Goal: Task Accomplishment & Management: Complete application form

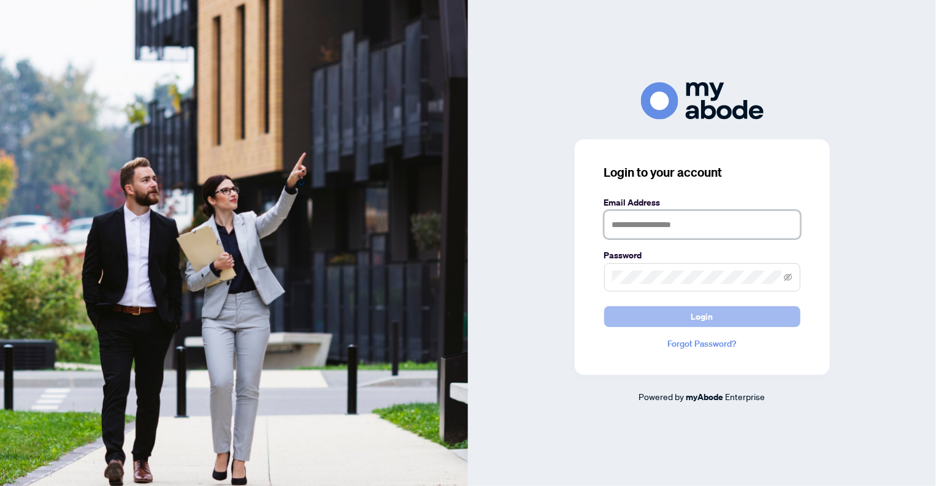
type input "**********"
click at [699, 318] on span "Login" at bounding box center [702, 317] width 22 height 20
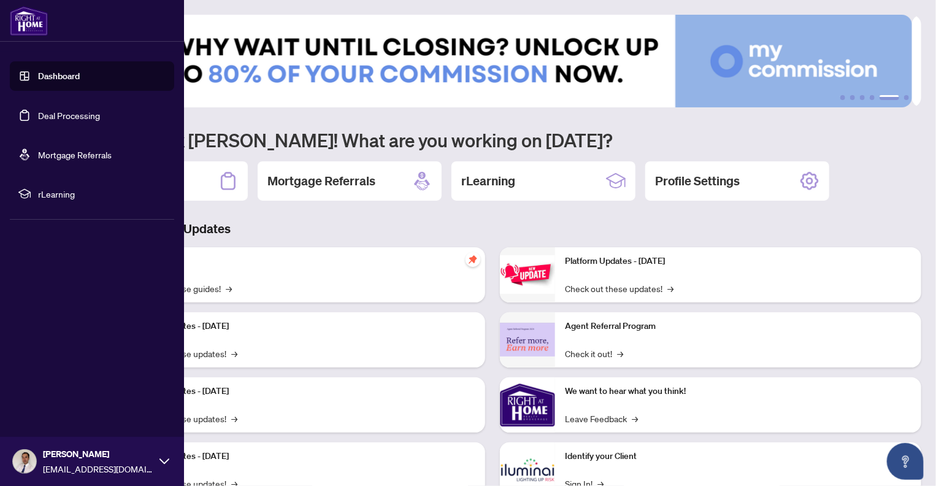
click at [50, 117] on link "Deal Processing" at bounding box center [69, 115] width 62 height 11
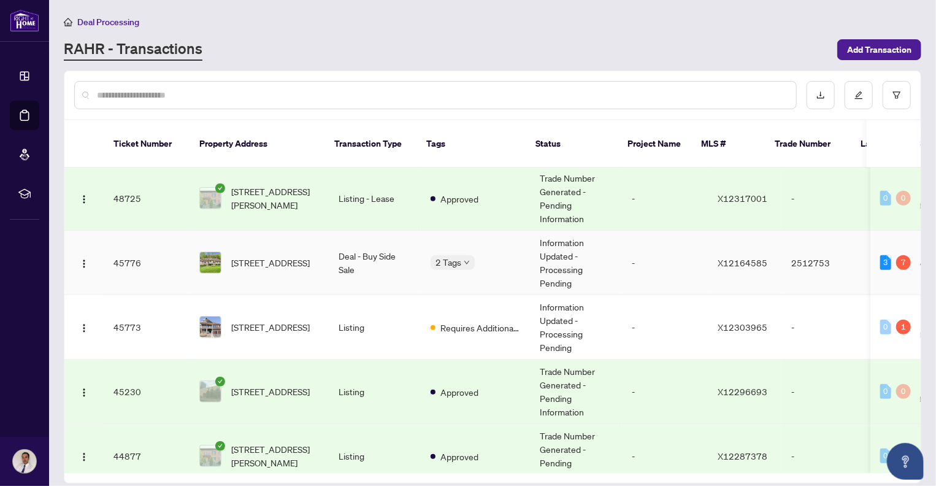
scroll to position [491, 0]
click at [265, 320] on span "[STREET_ADDRESS]" at bounding box center [270, 326] width 79 height 13
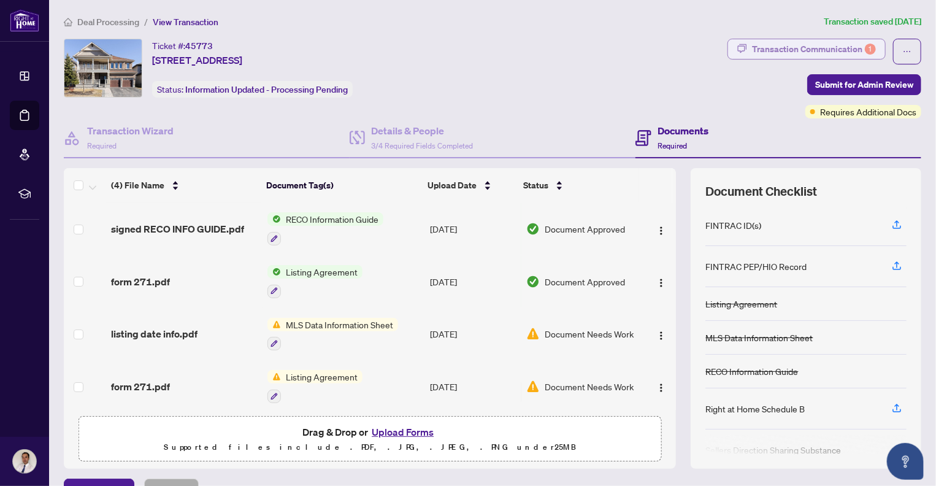
click at [806, 49] on div "Transaction Communication 1" at bounding box center [814, 49] width 124 height 20
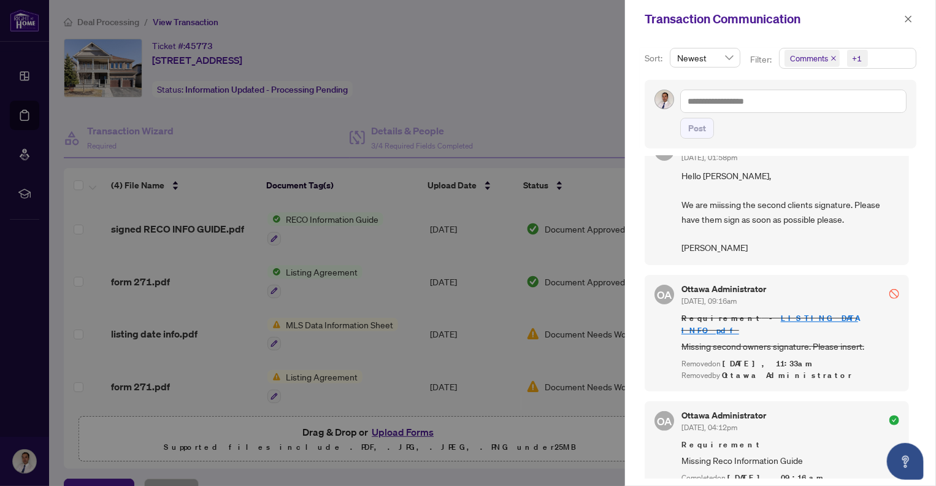
scroll to position [123, 0]
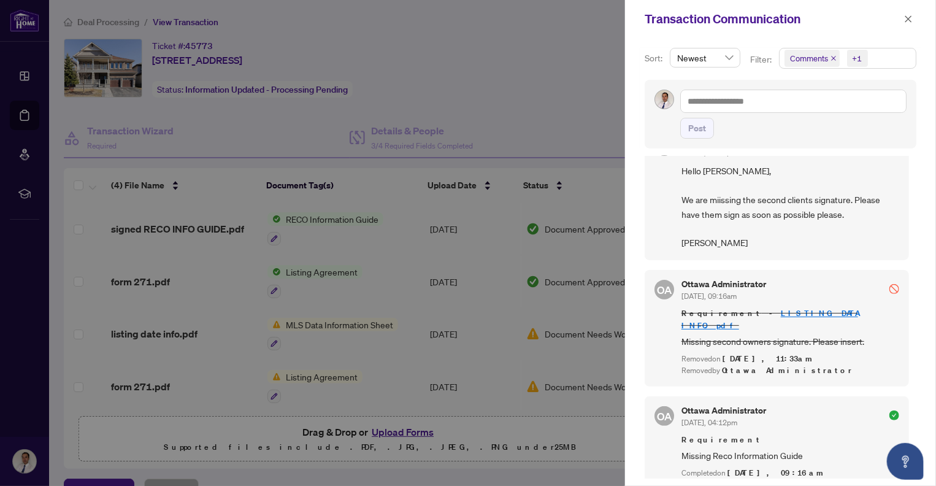
click at [402, 431] on div at bounding box center [468, 243] width 936 height 486
click at [909, 17] on icon "close" at bounding box center [908, 19] width 9 height 9
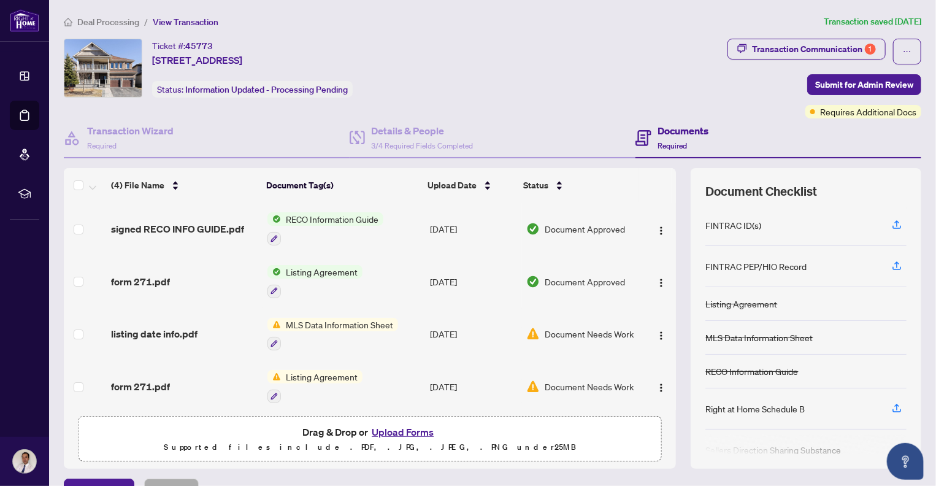
click at [392, 430] on button "Upload Forms" at bounding box center [402, 432] width 69 height 16
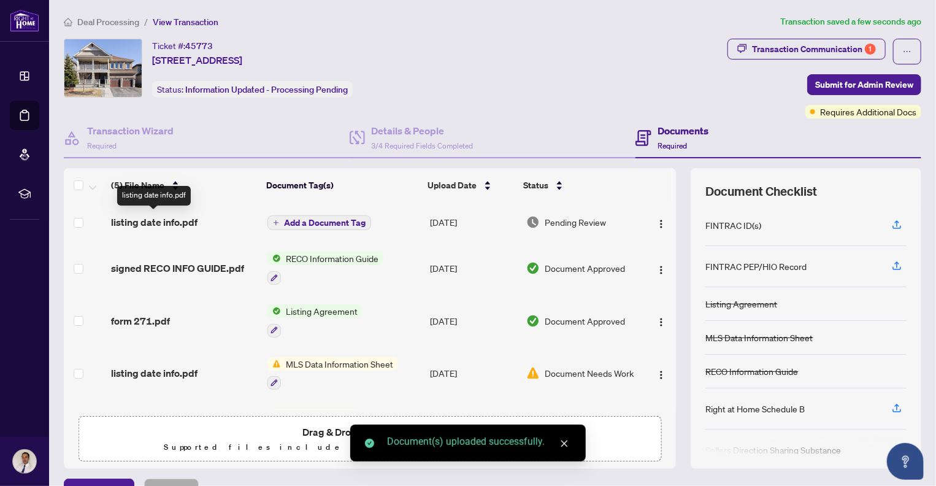
click at [172, 220] on span "listing date info.pdf" at bounding box center [154, 222] width 87 height 15
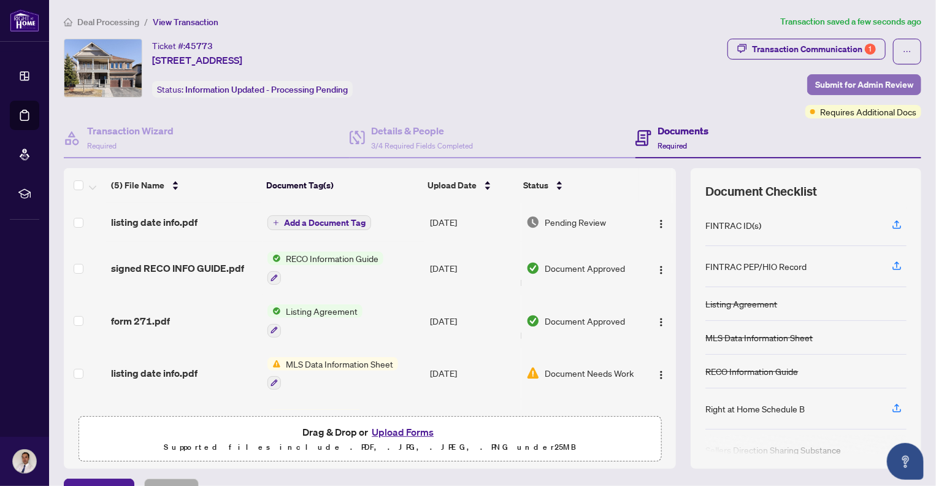
click at [853, 81] on span "Submit for Admin Review" at bounding box center [864, 85] width 98 height 20
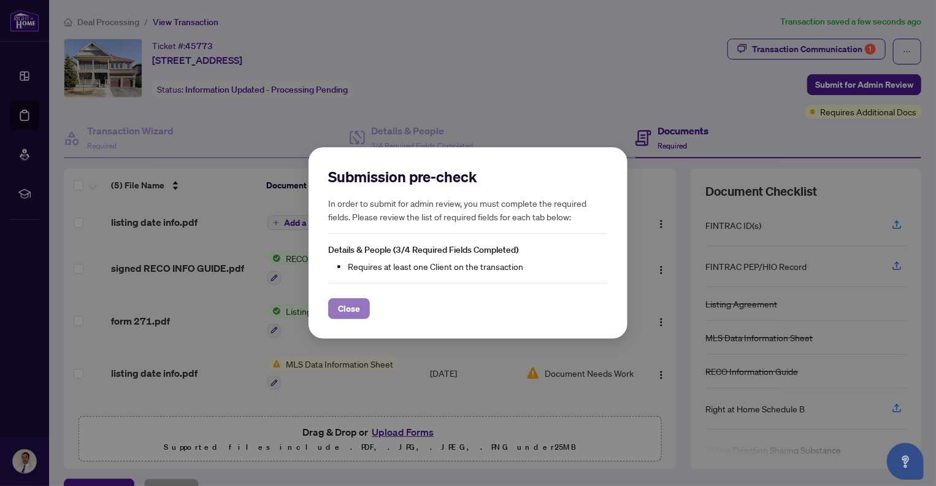
click at [350, 310] on span "Close" at bounding box center [349, 309] width 22 height 20
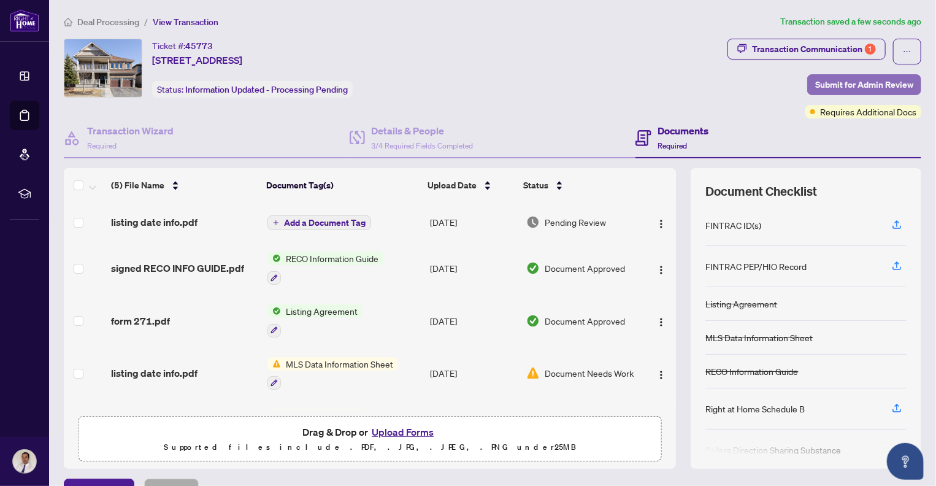
click at [858, 83] on span "Submit for Admin Review" at bounding box center [864, 85] width 98 height 20
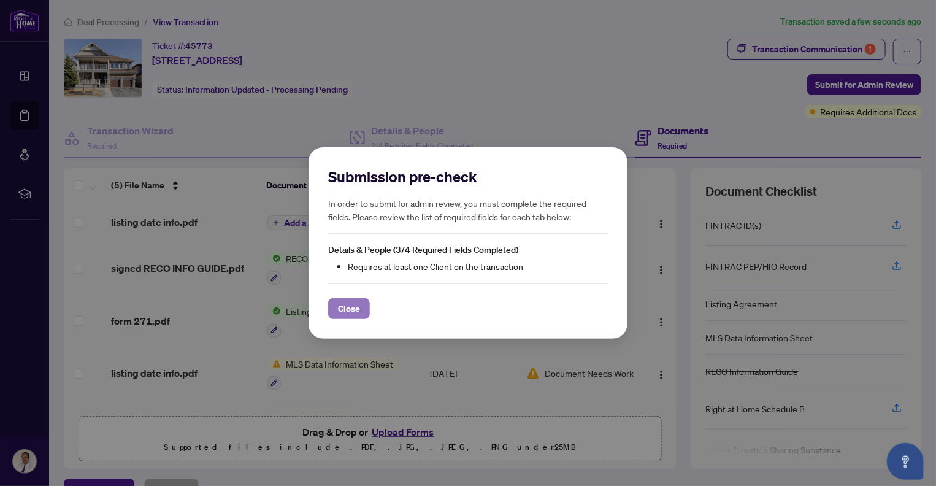
click at [352, 308] on span "Close" at bounding box center [349, 309] width 22 height 20
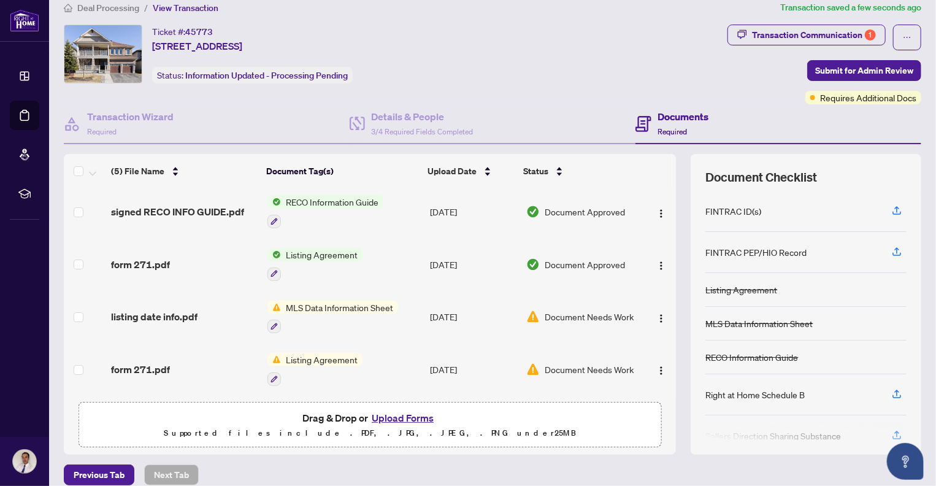
scroll to position [26, 0]
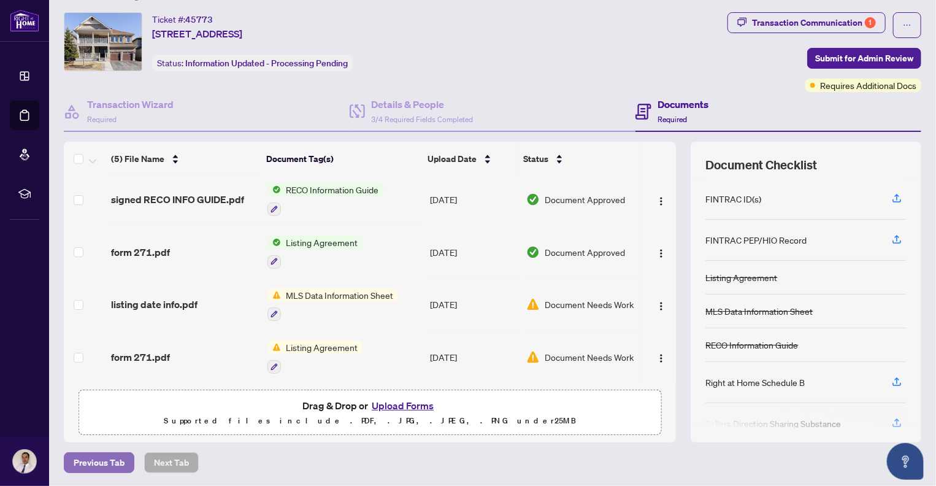
click at [103, 462] on span "Previous Tab" at bounding box center [99, 463] width 51 height 20
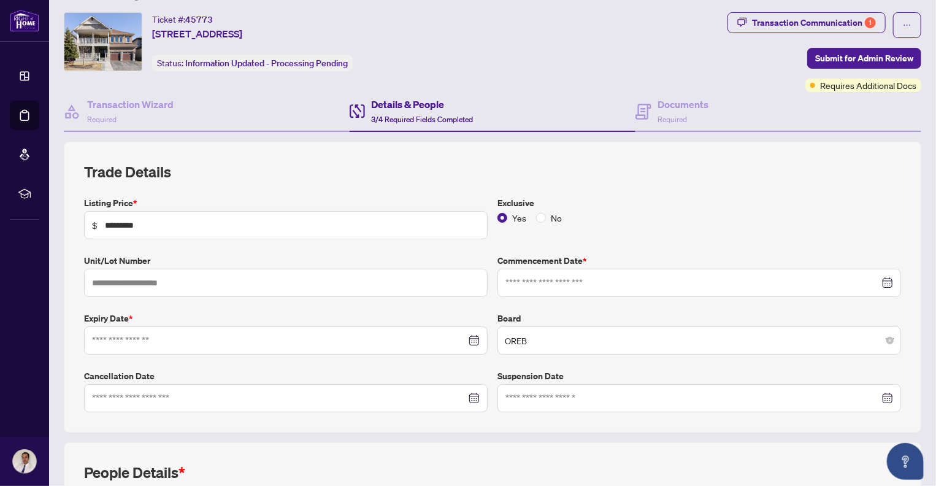
type input "**********"
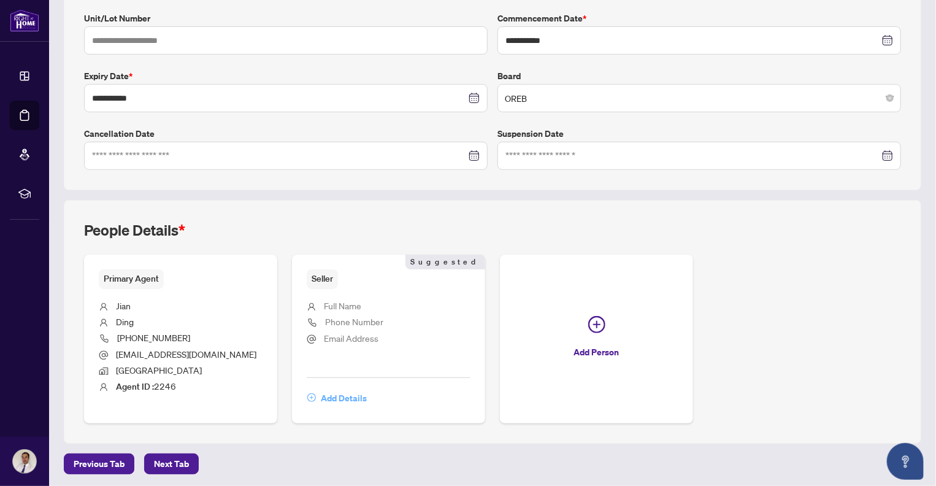
click at [331, 394] on span "Add Details" at bounding box center [344, 398] width 46 height 20
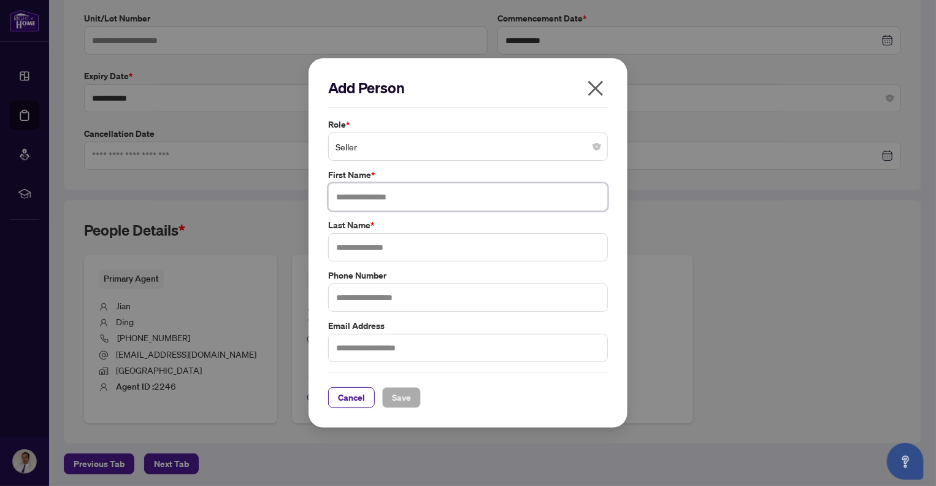
click at [367, 198] on input "text" at bounding box center [468, 197] width 280 height 28
type input "***"
click at [369, 245] on input "text" at bounding box center [468, 247] width 280 height 28
type input "***"
click at [381, 341] on input "text" at bounding box center [468, 348] width 280 height 28
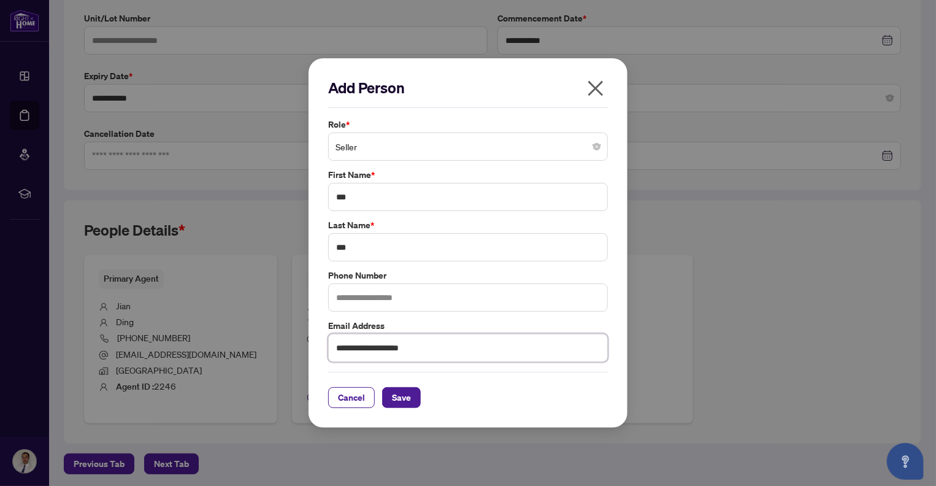
type input "**********"
click at [388, 301] on input "text" at bounding box center [468, 297] width 280 height 28
type input "**********"
click at [398, 399] on span "Save" at bounding box center [401, 398] width 19 height 20
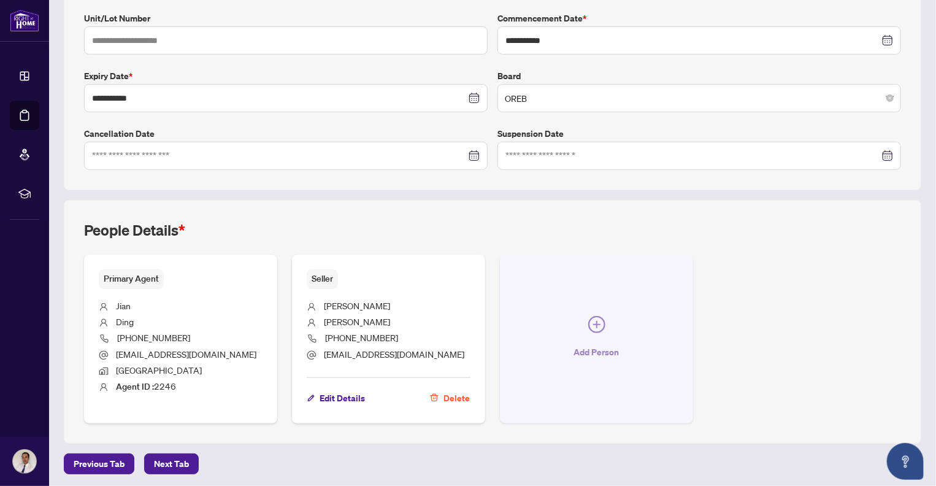
click at [593, 322] on icon "plus-circle" at bounding box center [596, 324] width 17 height 17
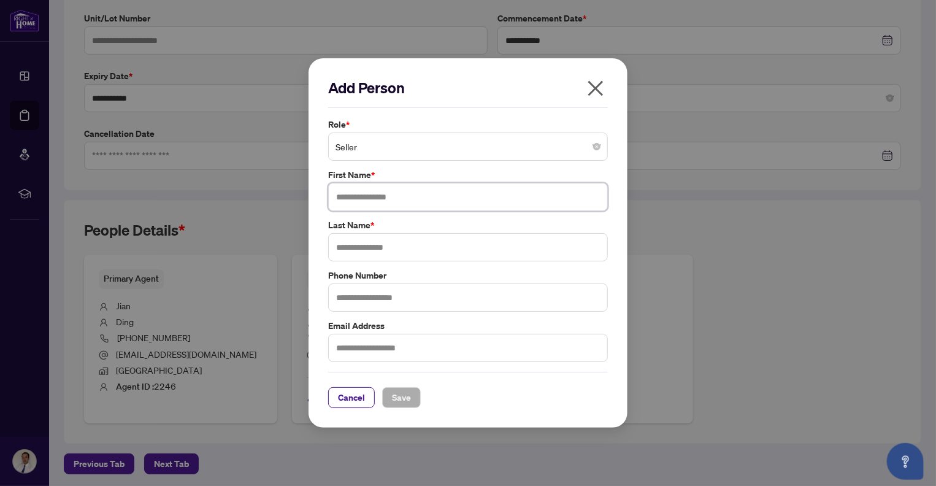
click at [387, 201] on input "text" at bounding box center [468, 197] width 280 height 28
type input "*****"
click at [385, 250] on input "text" at bounding box center [468, 247] width 280 height 28
type input "****"
click at [386, 294] on input "text" at bounding box center [468, 297] width 280 height 28
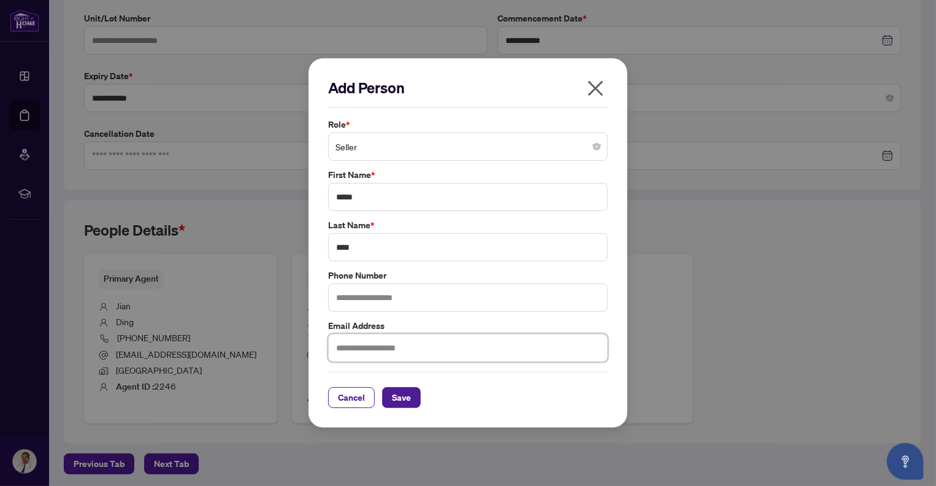
click at [374, 340] on input "text" at bounding box center [468, 348] width 280 height 28
type input "**********"
click at [404, 297] on input "text" at bounding box center [468, 297] width 280 height 28
type input "**********"
click at [398, 399] on span "Save" at bounding box center [401, 398] width 19 height 20
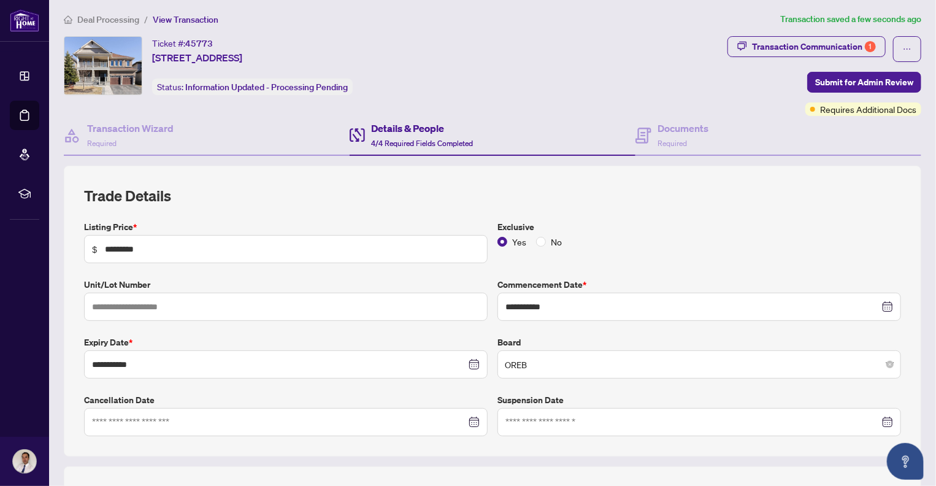
scroll to position [0, 0]
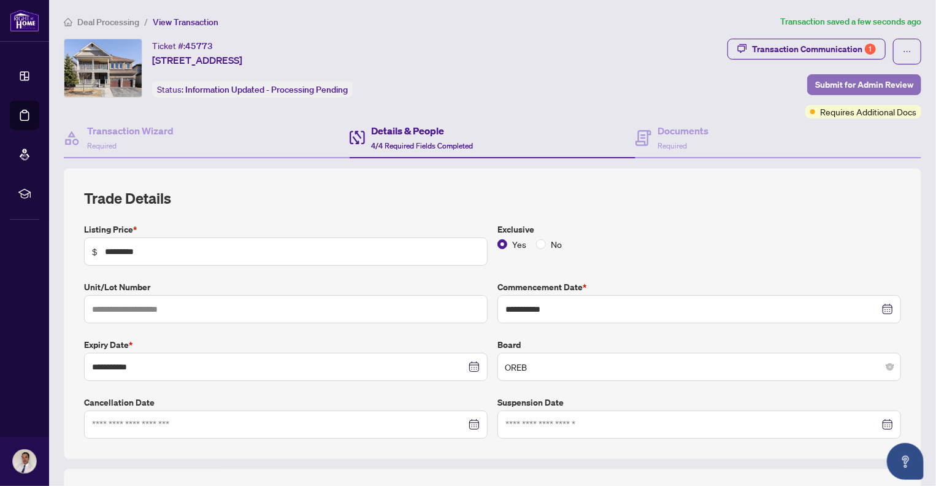
click at [843, 83] on span "Submit for Admin Review" at bounding box center [864, 85] width 98 height 20
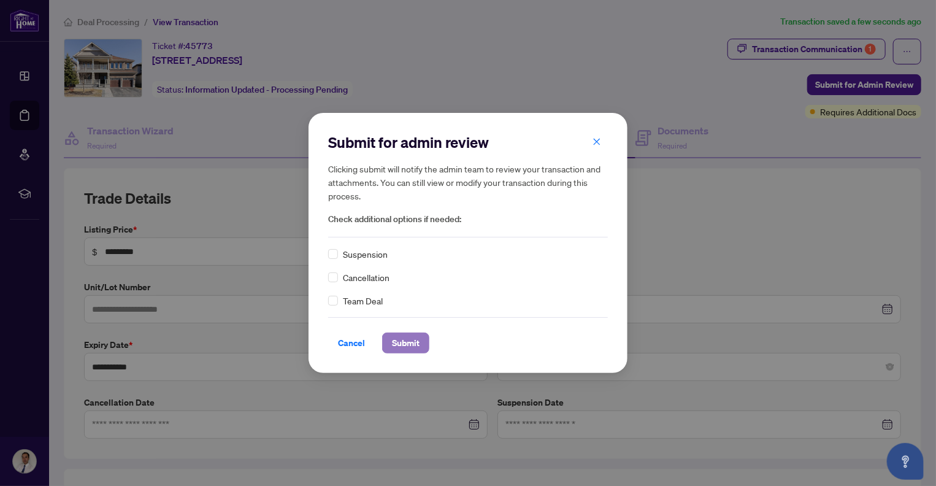
click at [410, 340] on span "Submit" at bounding box center [406, 343] width 28 height 20
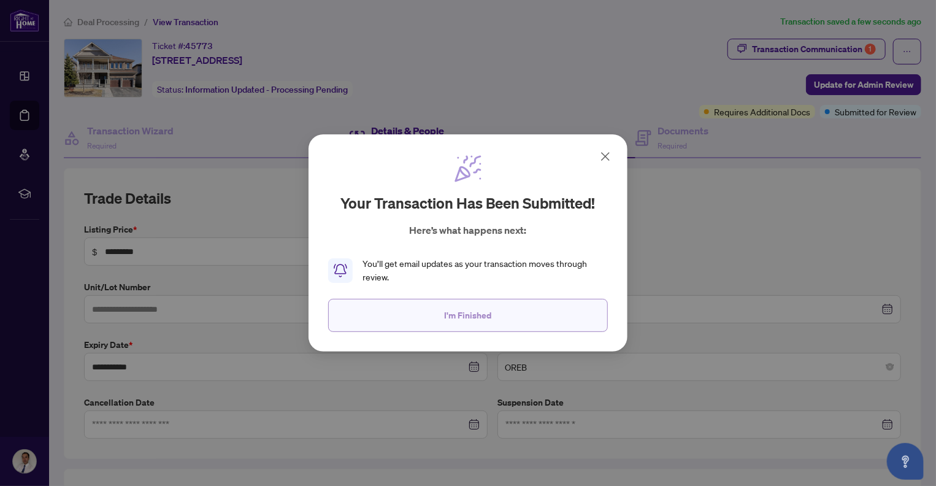
click at [467, 312] on span "I'm Finished" at bounding box center [468, 316] width 47 height 20
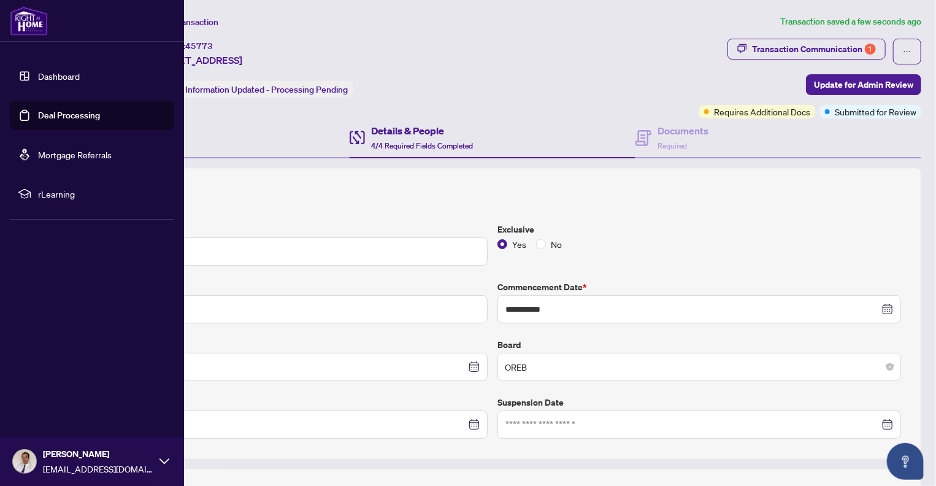
click at [62, 117] on link "Deal Processing" at bounding box center [69, 115] width 62 height 11
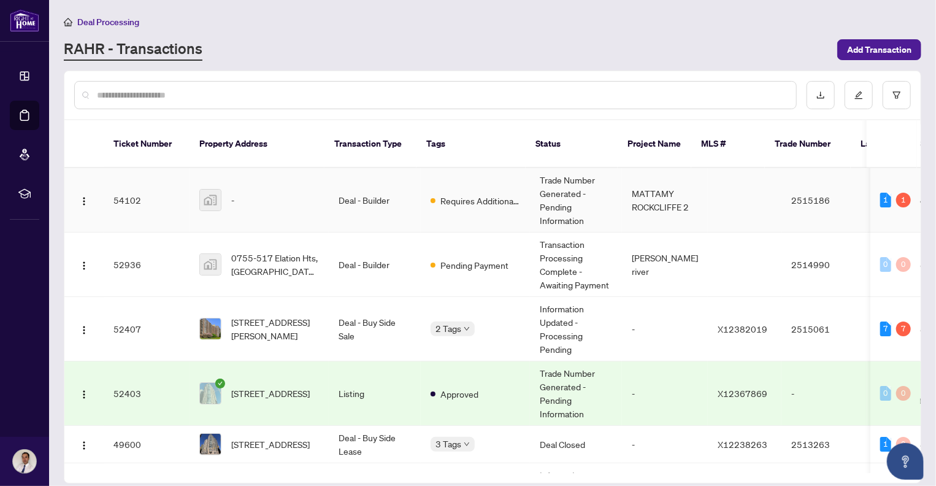
click at [329, 188] on td "Deal - Builder" at bounding box center [375, 200] width 92 height 64
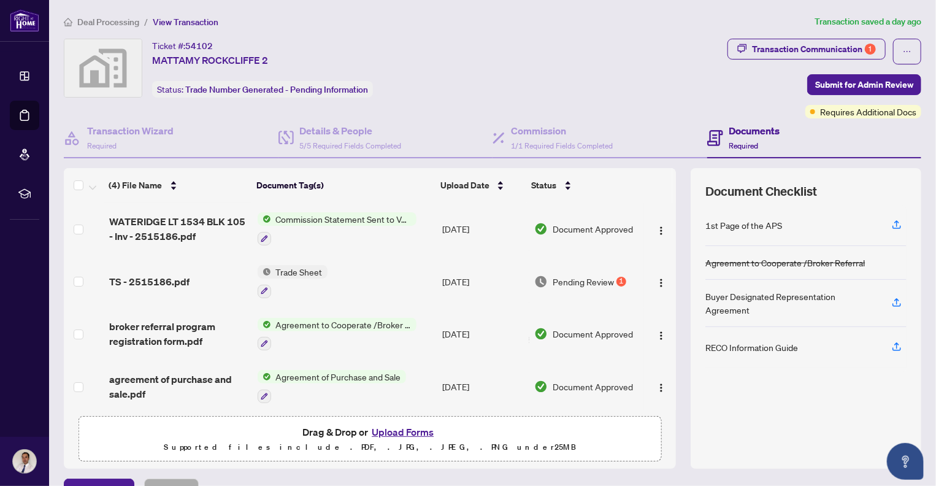
click at [291, 272] on span "Trade Sheet" at bounding box center [299, 271] width 56 height 13
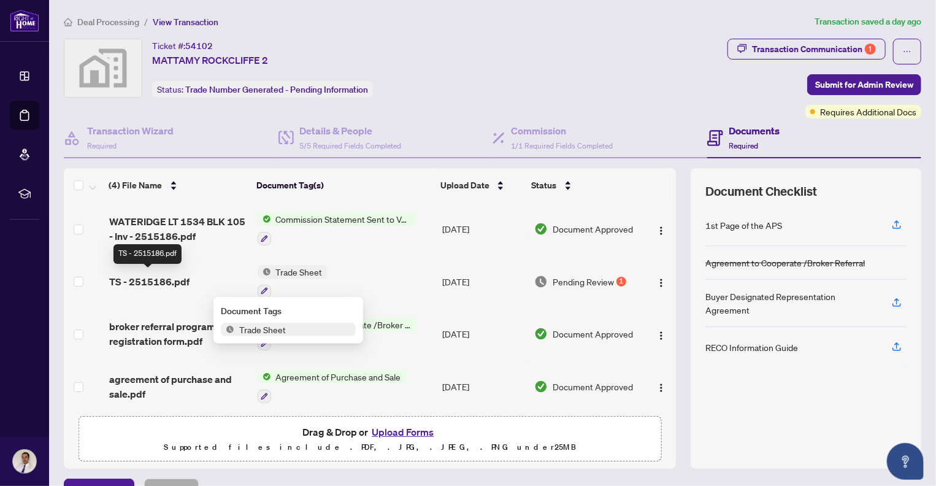
click at [166, 277] on span "TS - 2515186.pdf" at bounding box center [149, 281] width 80 height 15
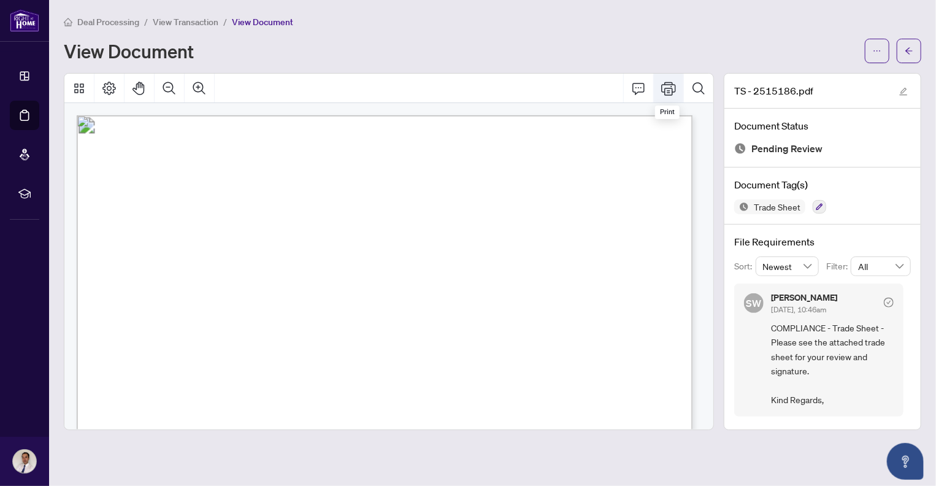
click at [667, 88] on icon "Print" at bounding box center [668, 88] width 15 height 13
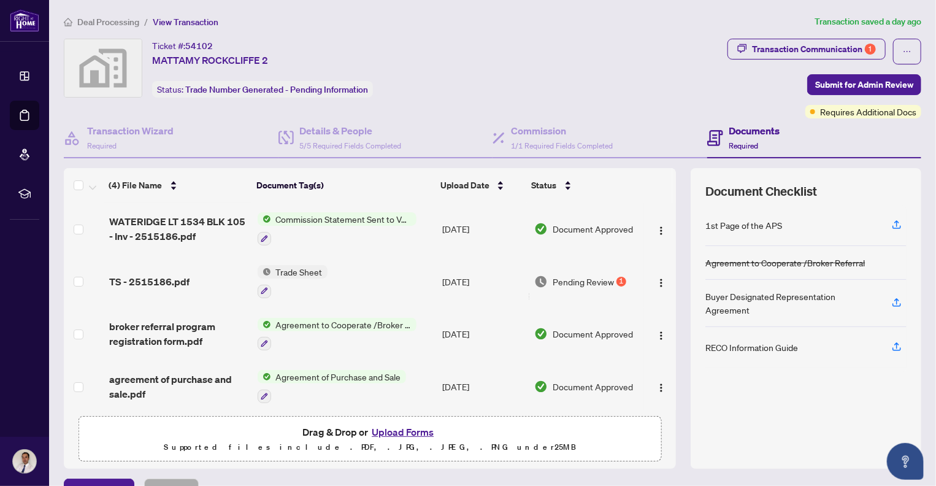
click at [401, 429] on button "Upload Forms" at bounding box center [402, 432] width 69 height 16
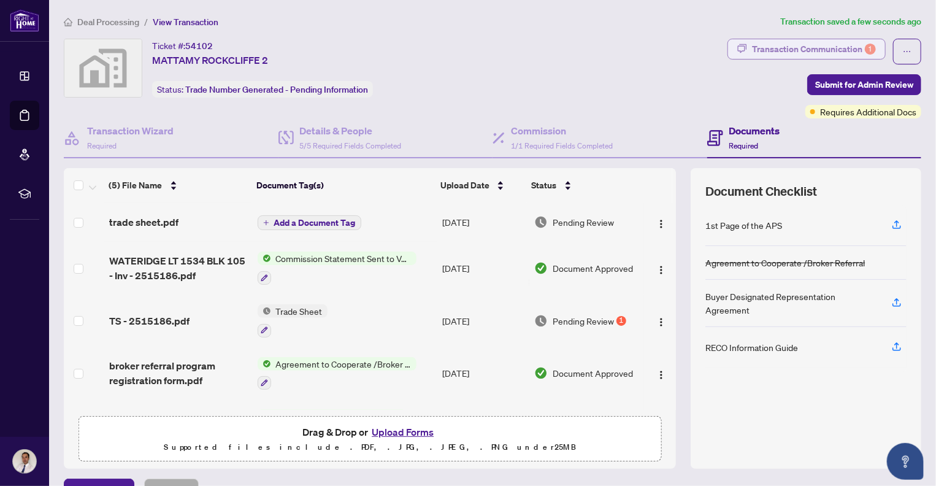
click at [823, 48] on div "Transaction Communication 1" at bounding box center [814, 49] width 124 height 20
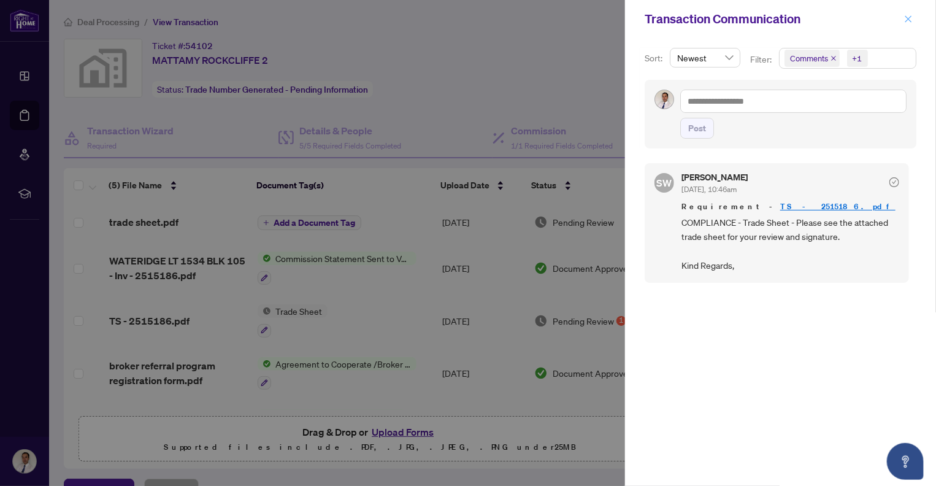
click at [909, 17] on icon "close" at bounding box center [908, 19] width 9 height 9
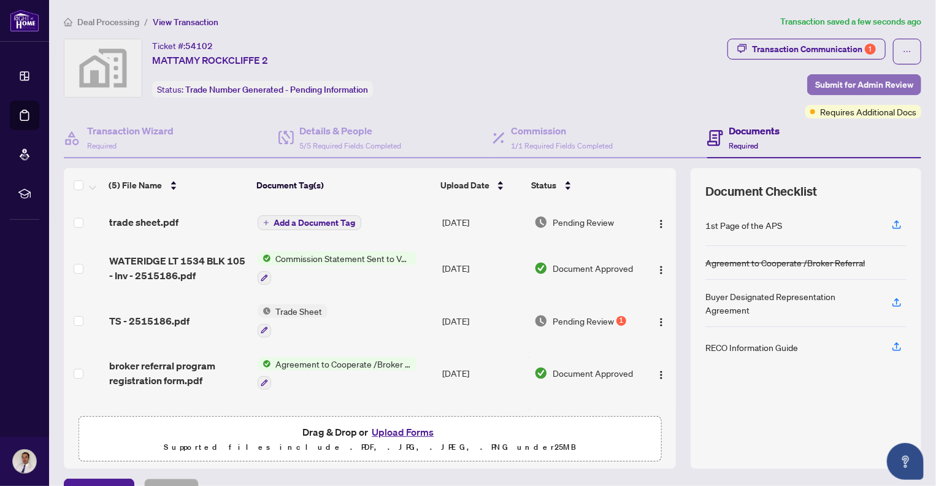
click at [850, 80] on span "Submit for Admin Review" at bounding box center [864, 85] width 98 height 20
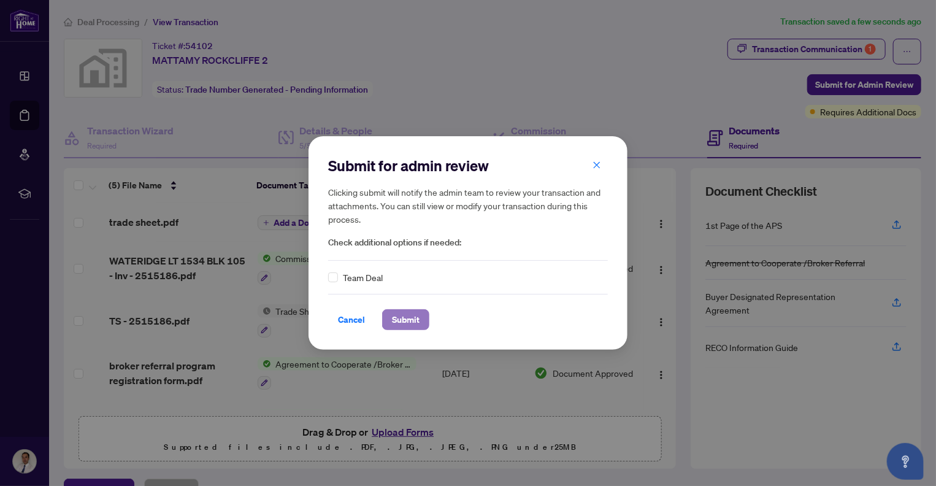
click at [406, 321] on span "Submit" at bounding box center [406, 320] width 28 height 20
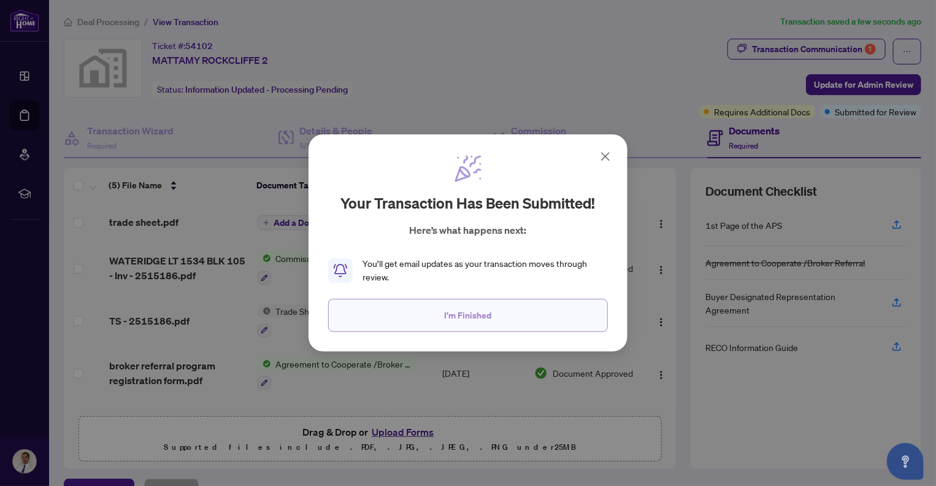
click at [476, 314] on span "I'm Finished" at bounding box center [468, 316] width 47 height 20
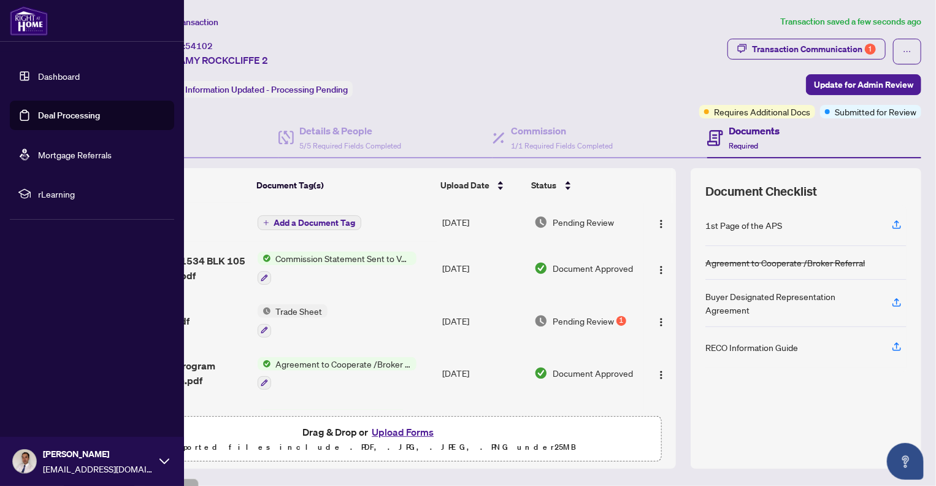
click at [40, 120] on link "Deal Processing" at bounding box center [69, 115] width 62 height 11
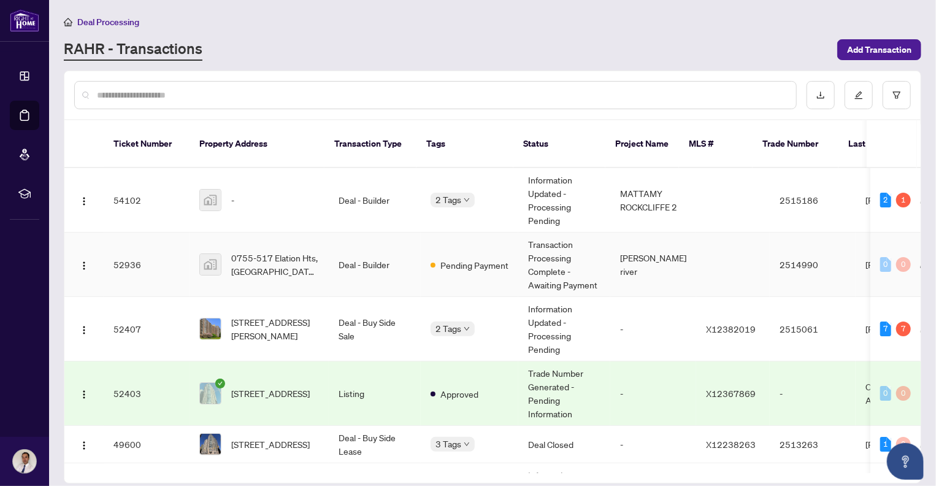
click at [359, 250] on td "Deal - Builder" at bounding box center [375, 265] width 92 height 64
click at [881, 49] on span "Add Transaction" at bounding box center [879, 50] width 64 height 20
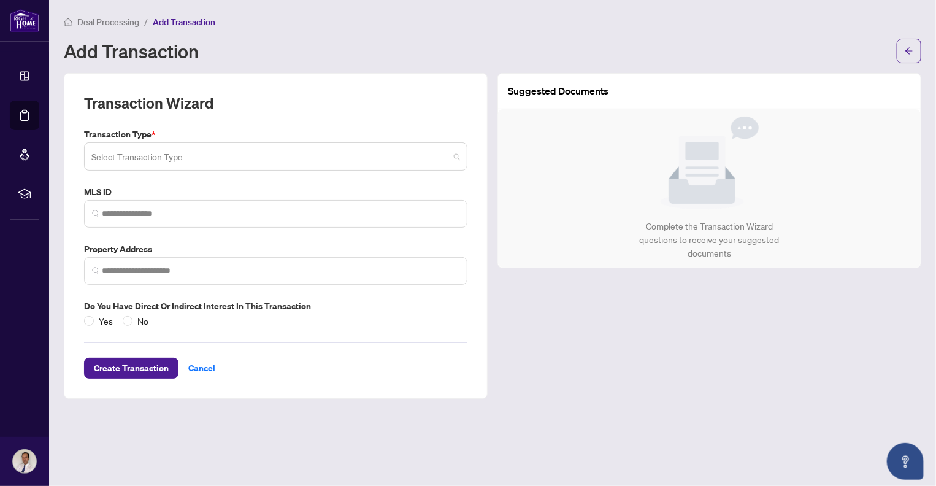
click at [456, 155] on span at bounding box center [275, 156] width 369 height 23
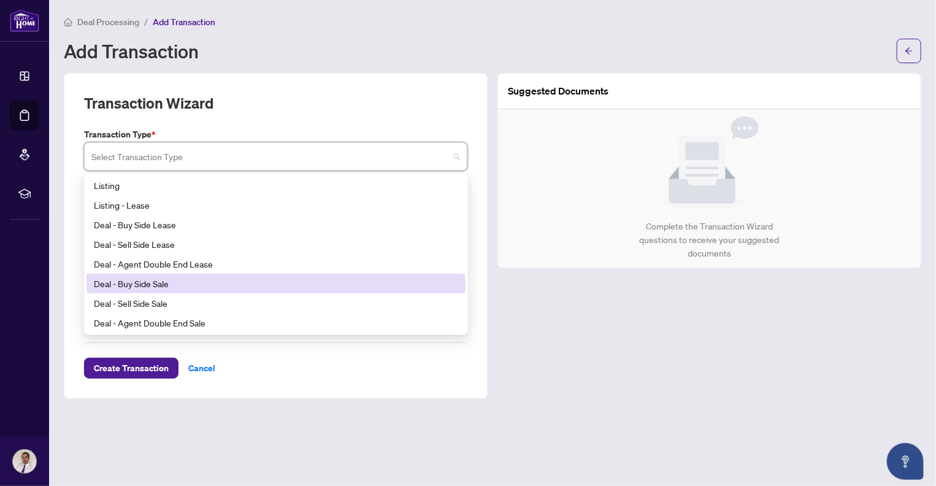
click at [350, 282] on div "Deal - Buy Side Sale" at bounding box center [276, 283] width 364 height 13
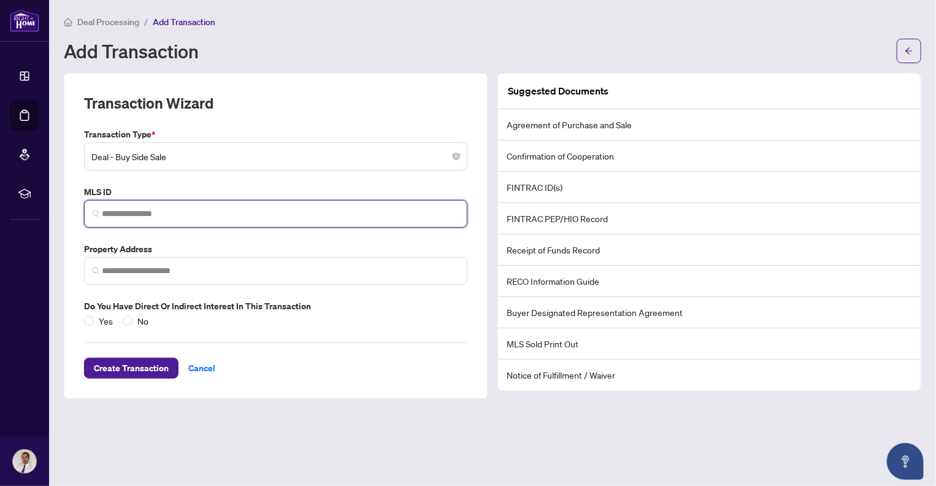
click at [145, 214] on input "search" at bounding box center [281, 213] width 358 height 13
paste input "*********"
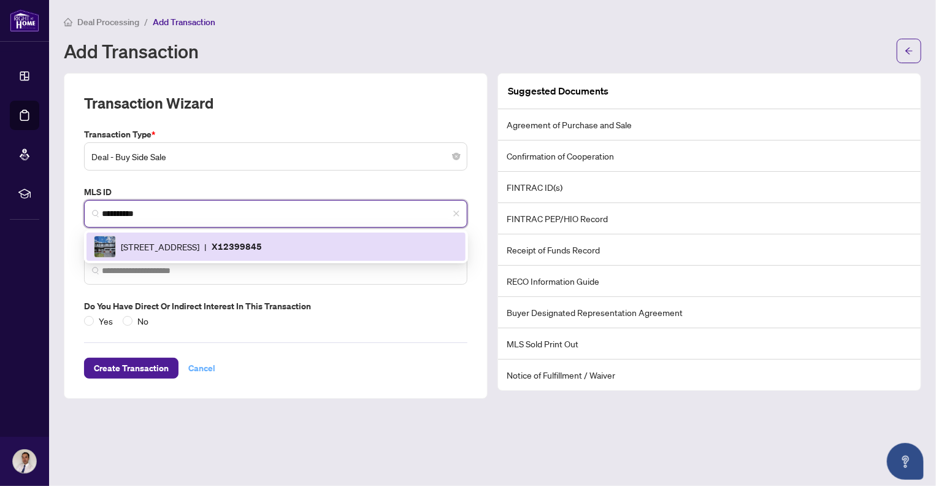
type input "*********"
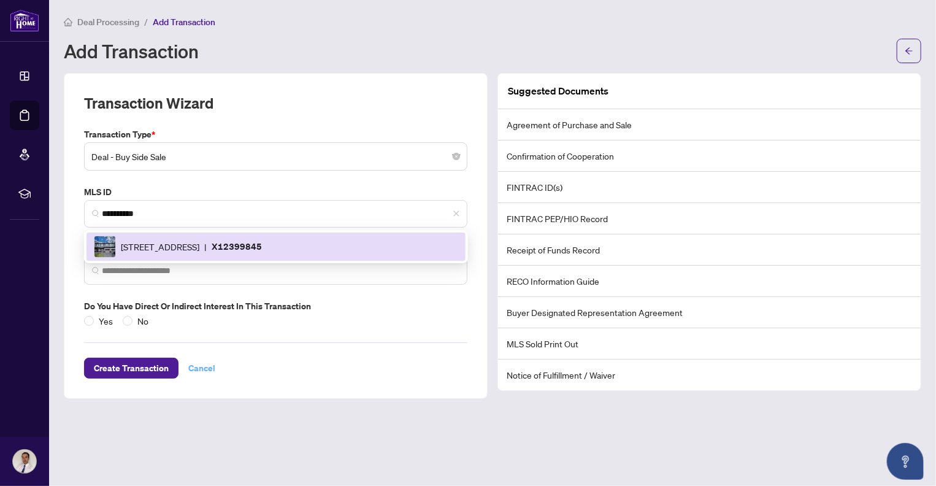
click at [201, 368] on span "Cancel" at bounding box center [201, 368] width 27 height 20
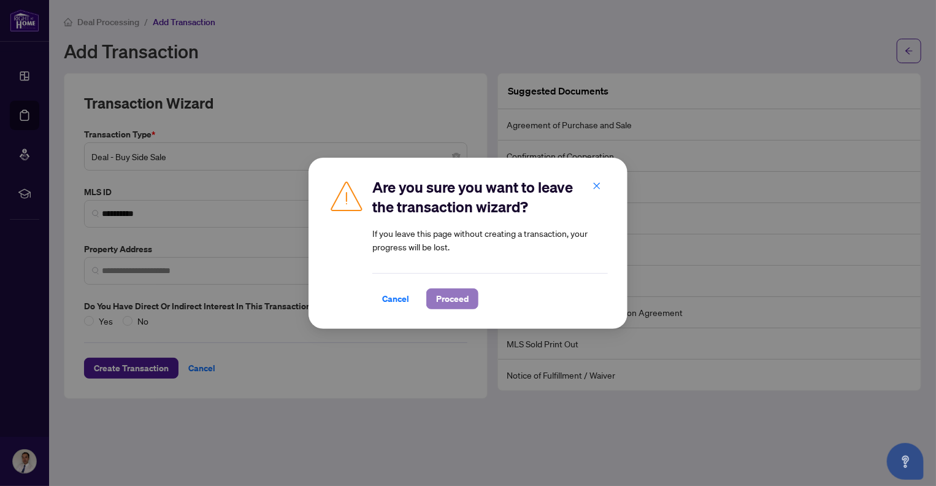
click at [461, 301] on span "Proceed" at bounding box center [452, 299] width 33 height 20
